Goal: Find specific page/section: Find specific page/section

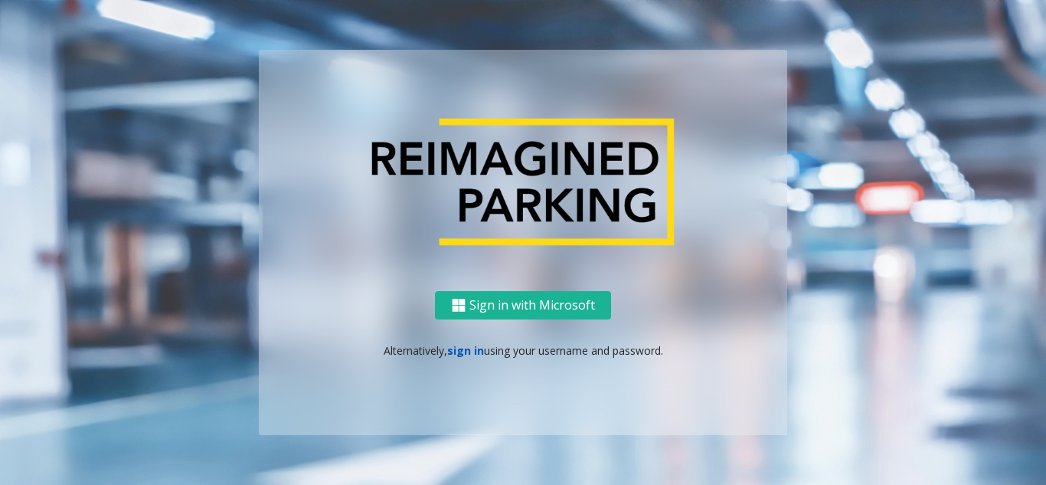
click at [462, 352] on link "sign in" at bounding box center [465, 350] width 37 height 15
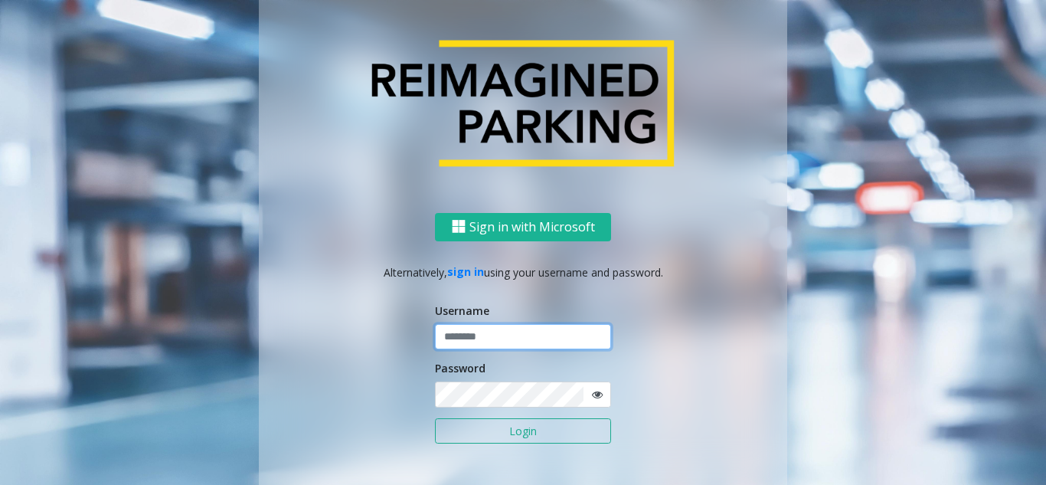
drag, startPoint x: 479, startPoint y: 338, endPoint x: 479, endPoint y: 360, distance: 22.2
click at [479, 338] on input "text" at bounding box center [523, 337] width 176 height 26
type input "*******"
click at [456, 427] on button "Login" at bounding box center [523, 431] width 176 height 26
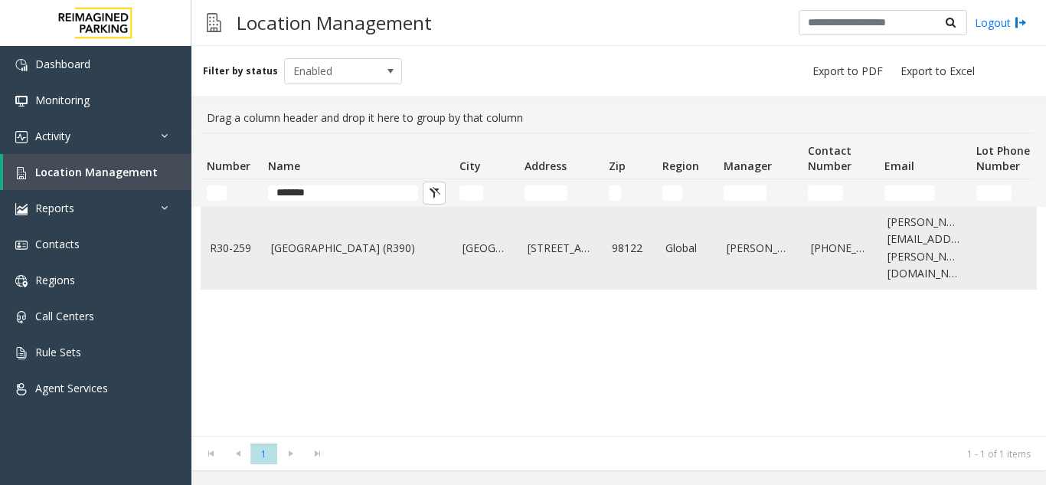
type input "******"
click at [332, 256] on td "Cherry Hill (R390)" at bounding box center [357, 248] width 191 height 81
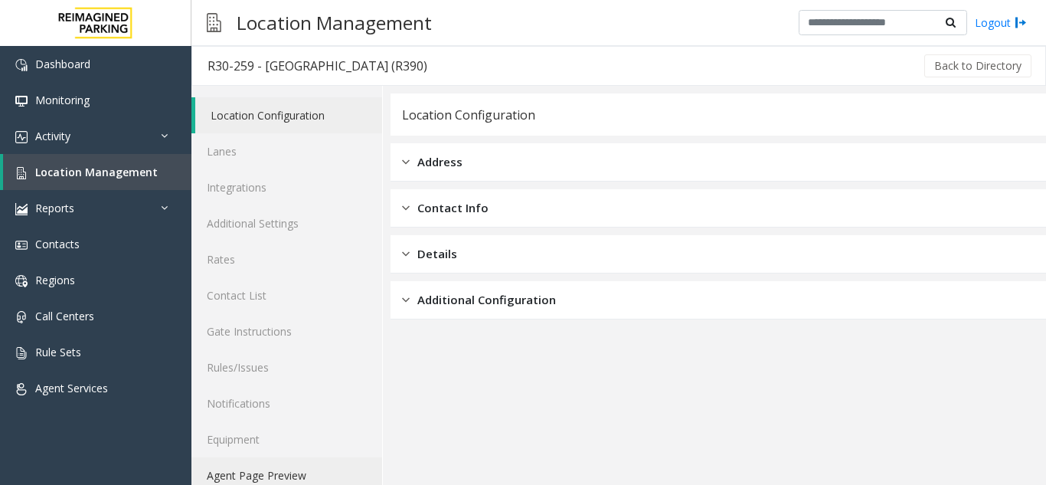
click at [306, 479] on link "Agent Page Preview" at bounding box center [286, 475] width 191 height 36
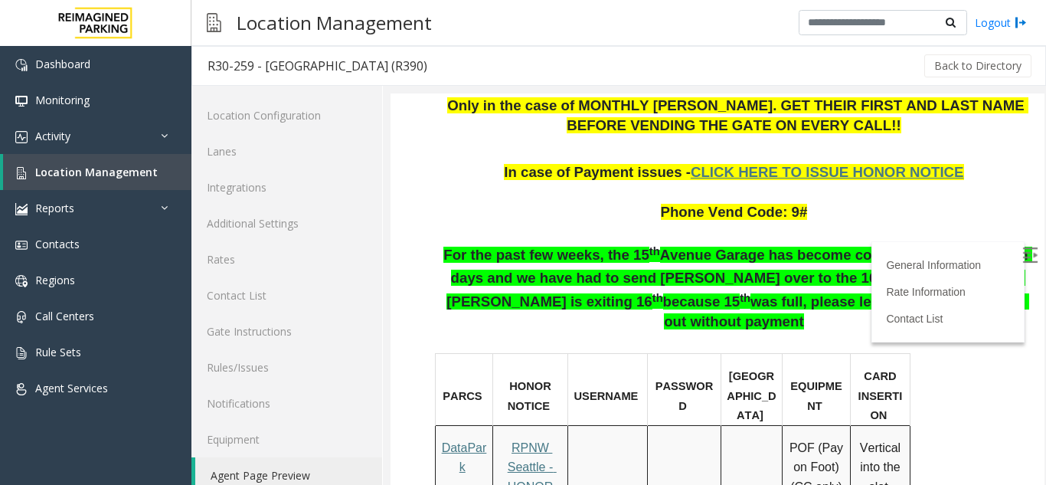
scroll to position [766, 0]
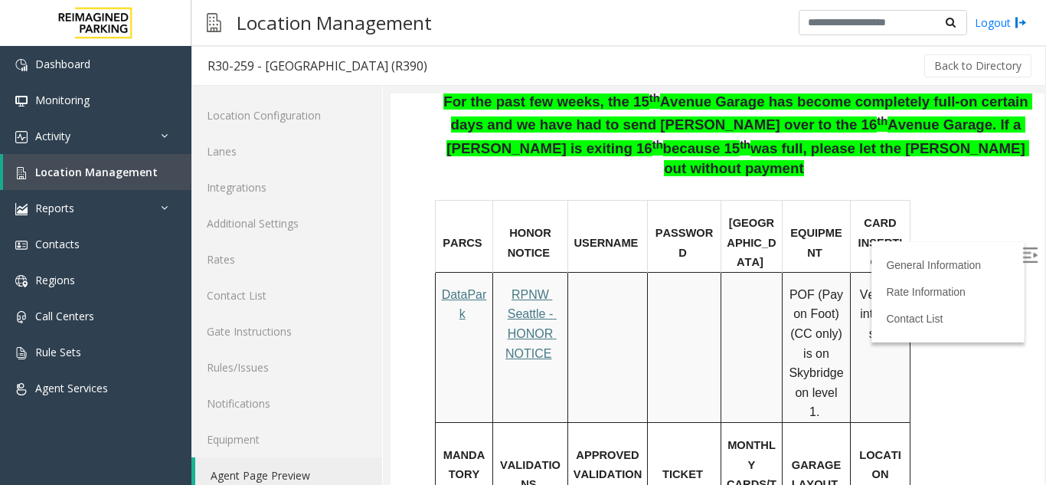
drag, startPoint x: 848, startPoint y: 389, endPoint x: 791, endPoint y: 405, distance: 58.9
click at [791, 423] on td "GARAGE LAYOUT" at bounding box center [817, 468] width 68 height 91
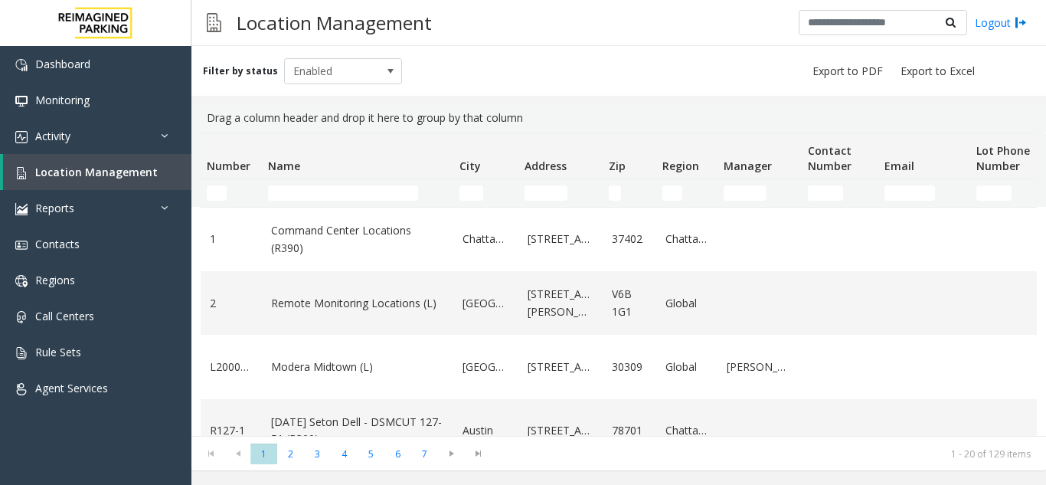
click at [312, 202] on td "Name Filter" at bounding box center [357, 193] width 191 height 28
click at [319, 191] on input "Name Filter" at bounding box center [343, 192] width 150 height 15
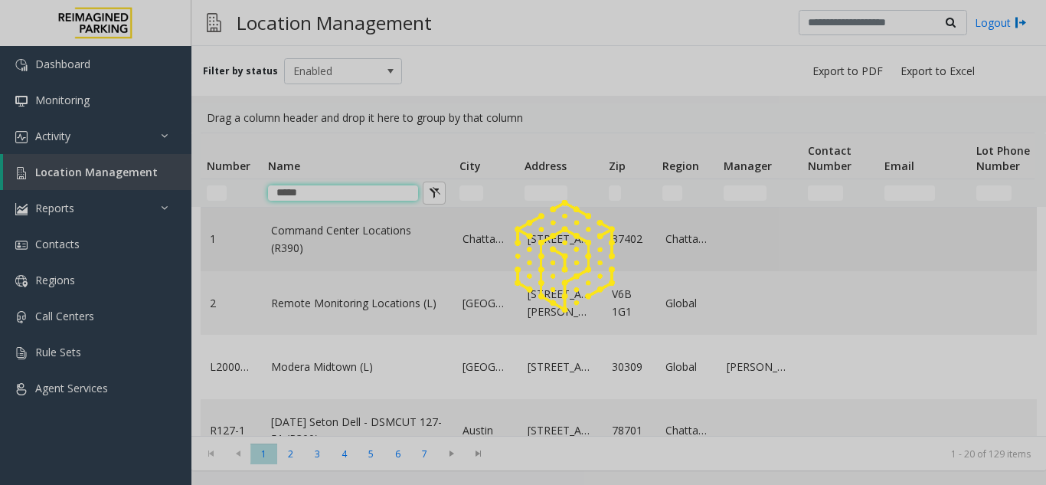
type input "*****"
click at [367, 241] on link "Command Center Locations (R390)" at bounding box center [357, 239] width 173 height 34
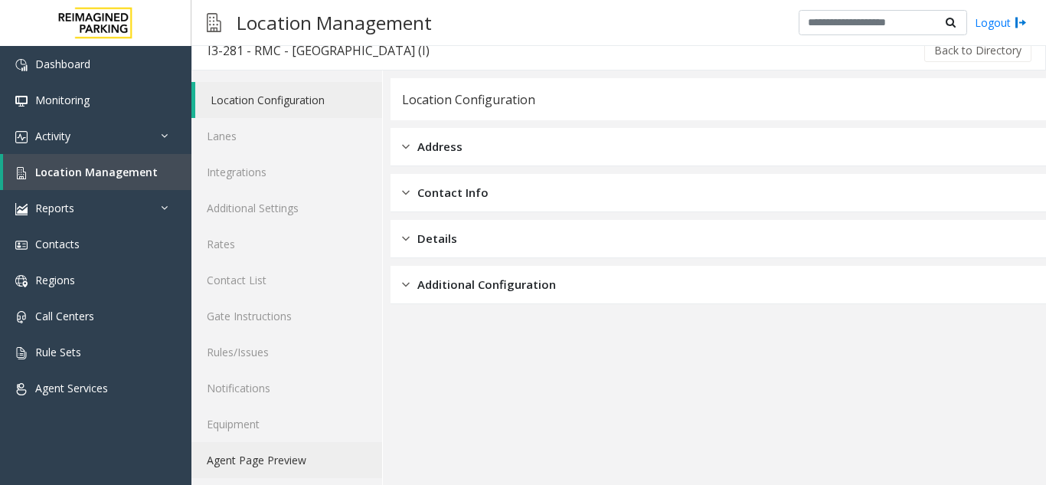
scroll to position [20, 0]
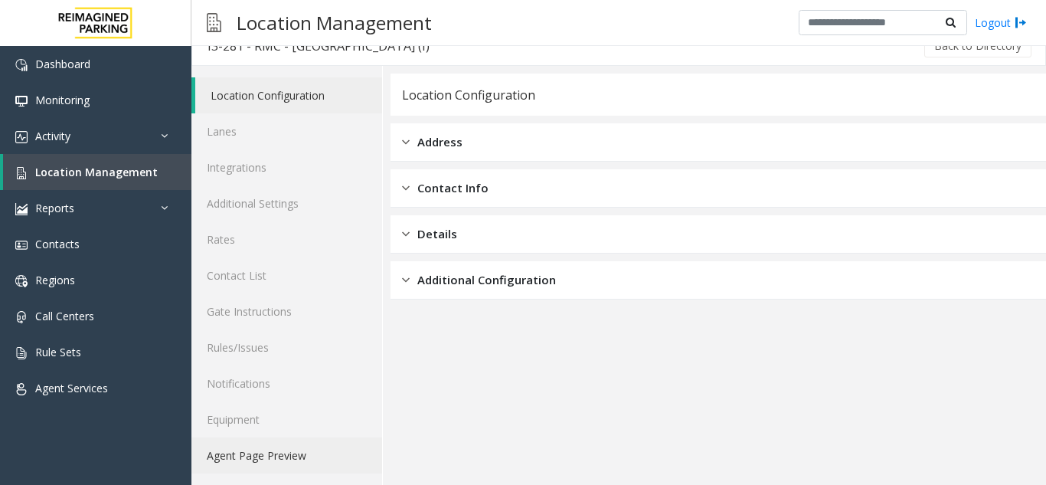
click at [260, 444] on link "Agent Page Preview" at bounding box center [286, 455] width 191 height 36
